Goal: Task Accomplishment & Management: Manage account settings

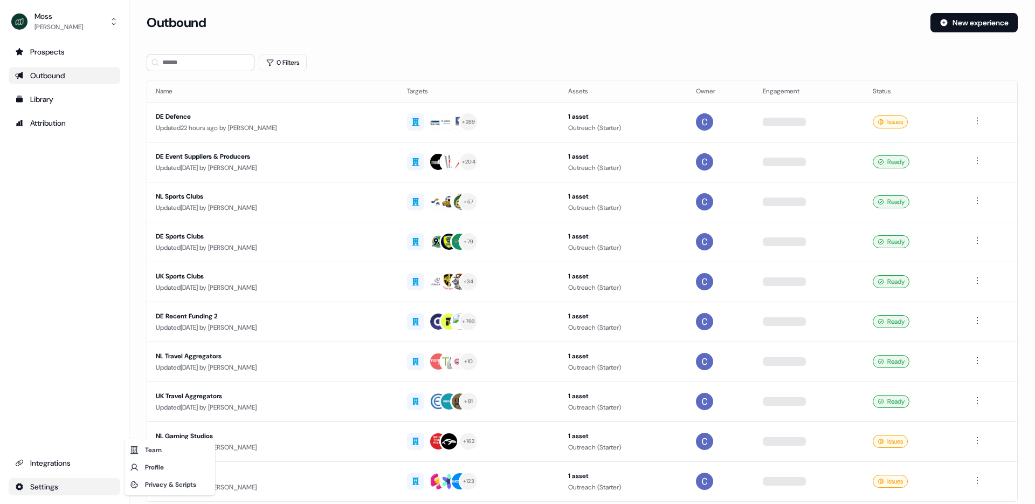
click at [58, 486] on html "For the best experience switch devices to a bigger screen. Go to [DOMAIN_NAME] …" at bounding box center [517, 252] width 1035 height 504
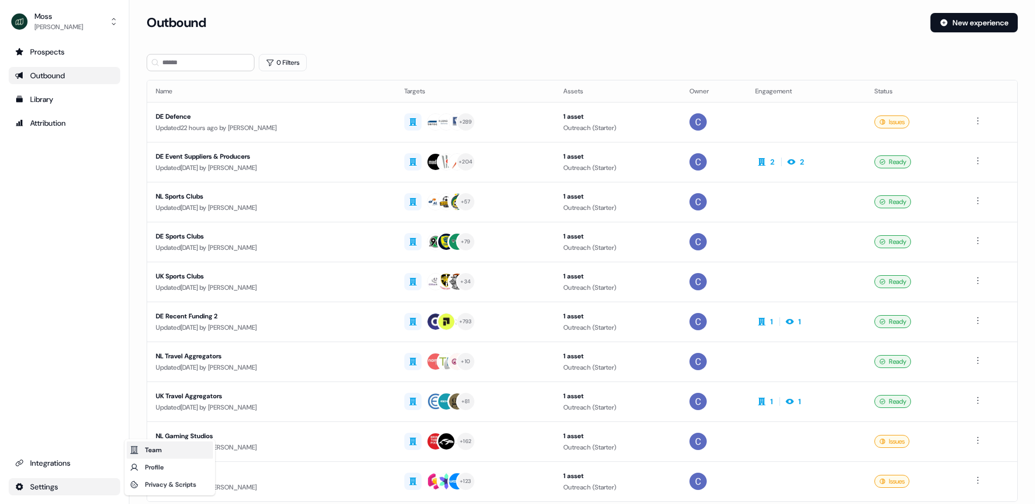
click at [175, 449] on div "Team" at bounding box center [170, 449] width 86 height 17
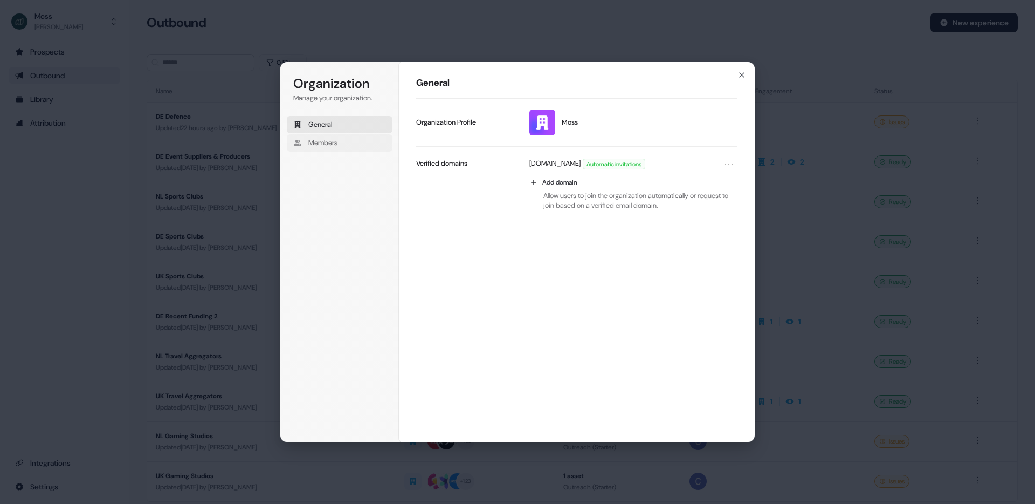
click at [325, 142] on span "Members" at bounding box center [322, 143] width 29 height 10
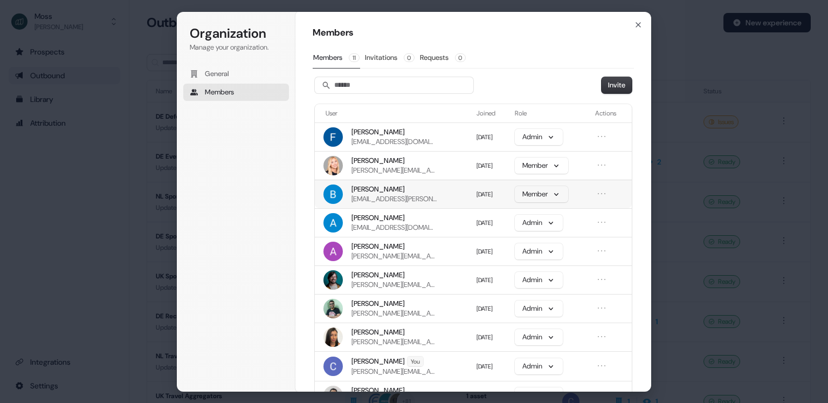
scroll to position [16, 0]
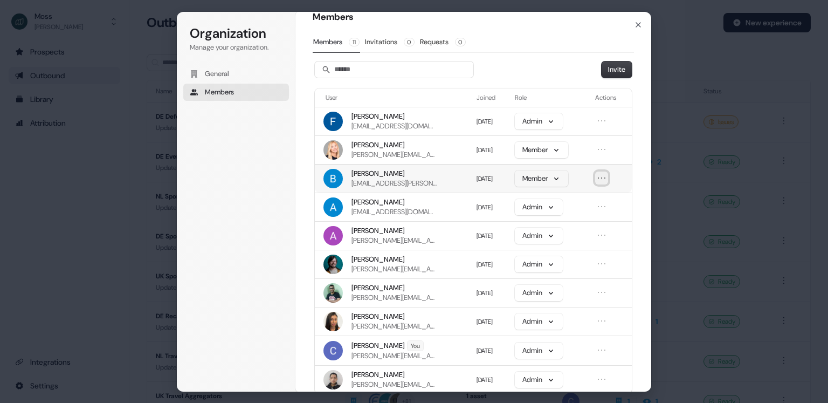
click at [603, 178] on icon "Open menu" at bounding box center [601, 178] width 6 height 0
click at [597, 199] on button "Remove member" at bounding box center [572, 198] width 65 height 14
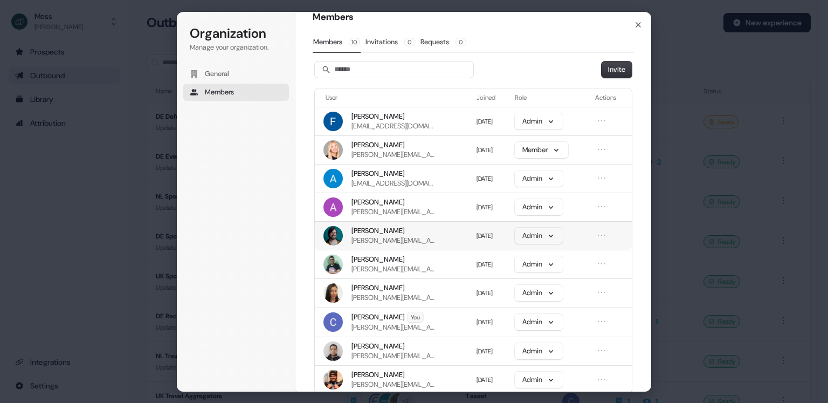
scroll to position [35, 0]
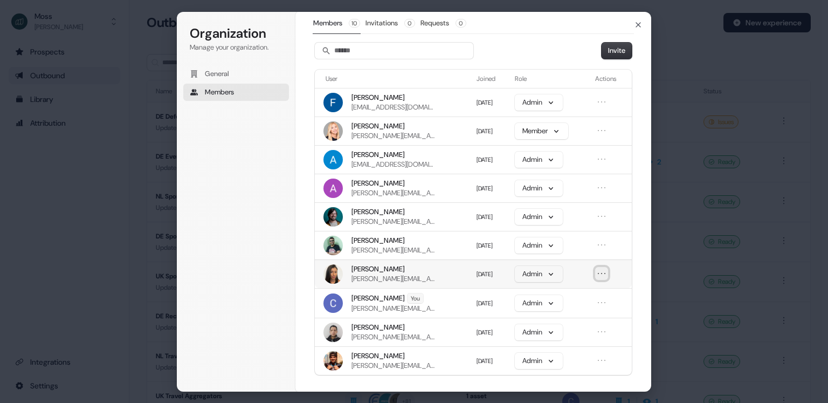
click at [601, 276] on icon "Open menu" at bounding box center [601, 273] width 11 height 11
click at [596, 295] on button "Remove member" at bounding box center [572, 293] width 65 height 14
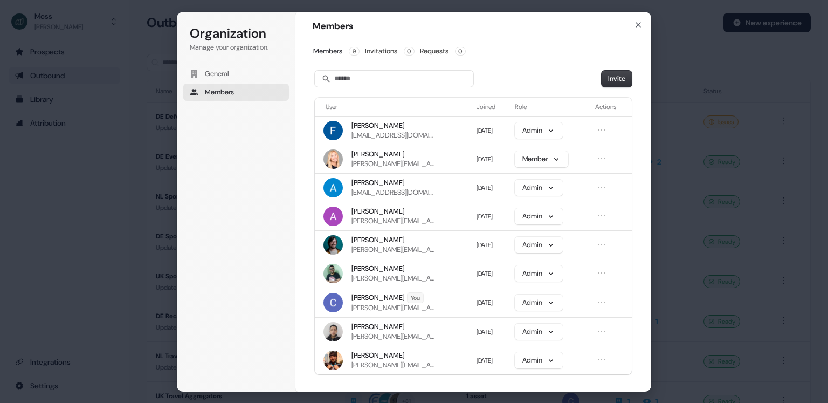
scroll to position [6, 0]
click at [604, 216] on icon "Open menu" at bounding box center [601, 215] width 11 height 11
click at [587, 235] on button "Remove member" at bounding box center [572, 236] width 65 height 14
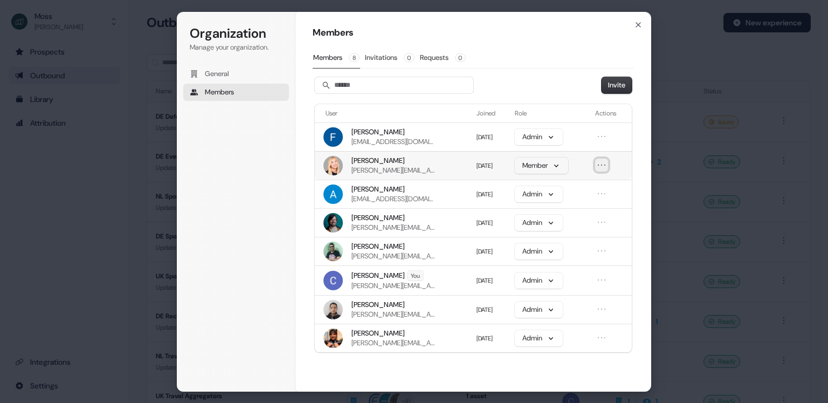
click at [605, 165] on icon "Open menu" at bounding box center [601, 165] width 11 height 11
click at [596, 187] on button "Remove member" at bounding box center [572, 185] width 65 height 14
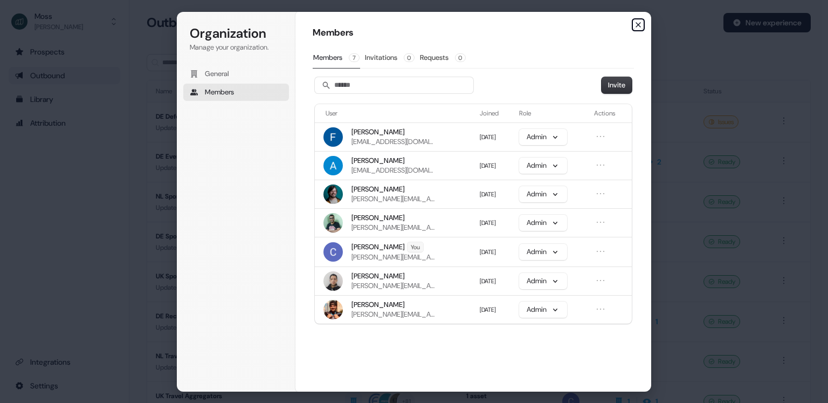
click at [640, 24] on icon "button" at bounding box center [638, 24] width 9 height 9
